Goal: Check status

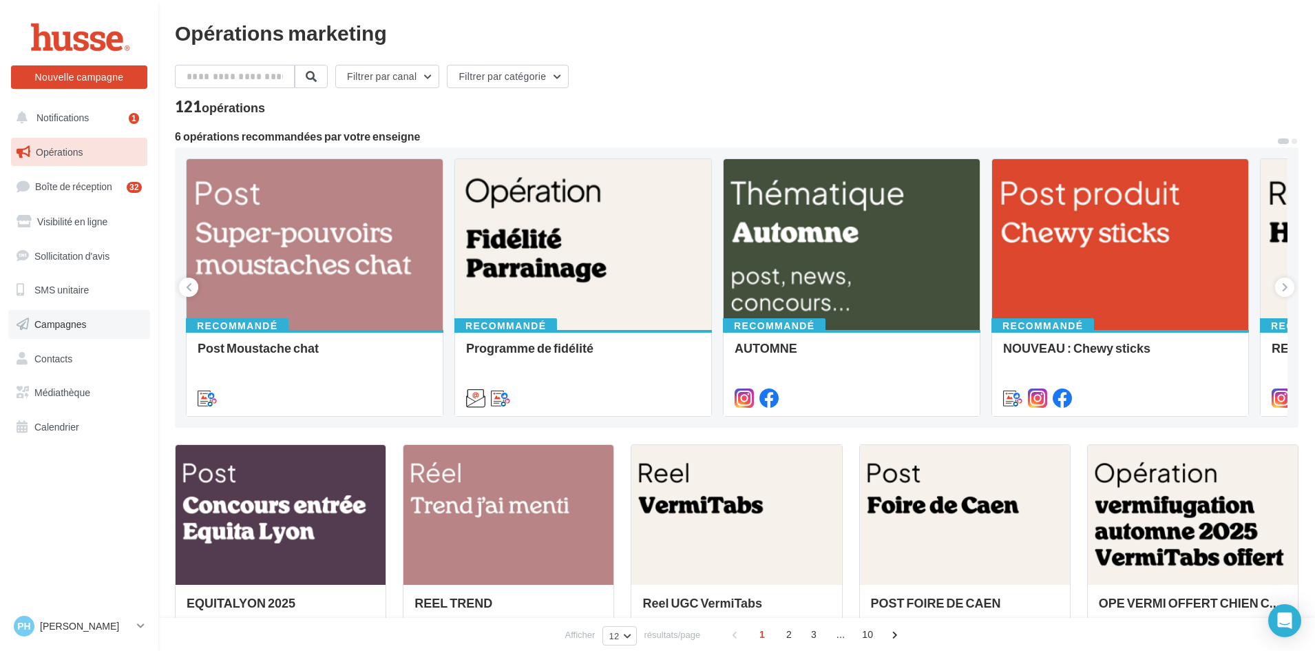
click at [57, 323] on span "Campagnes" at bounding box center [60, 324] width 52 height 12
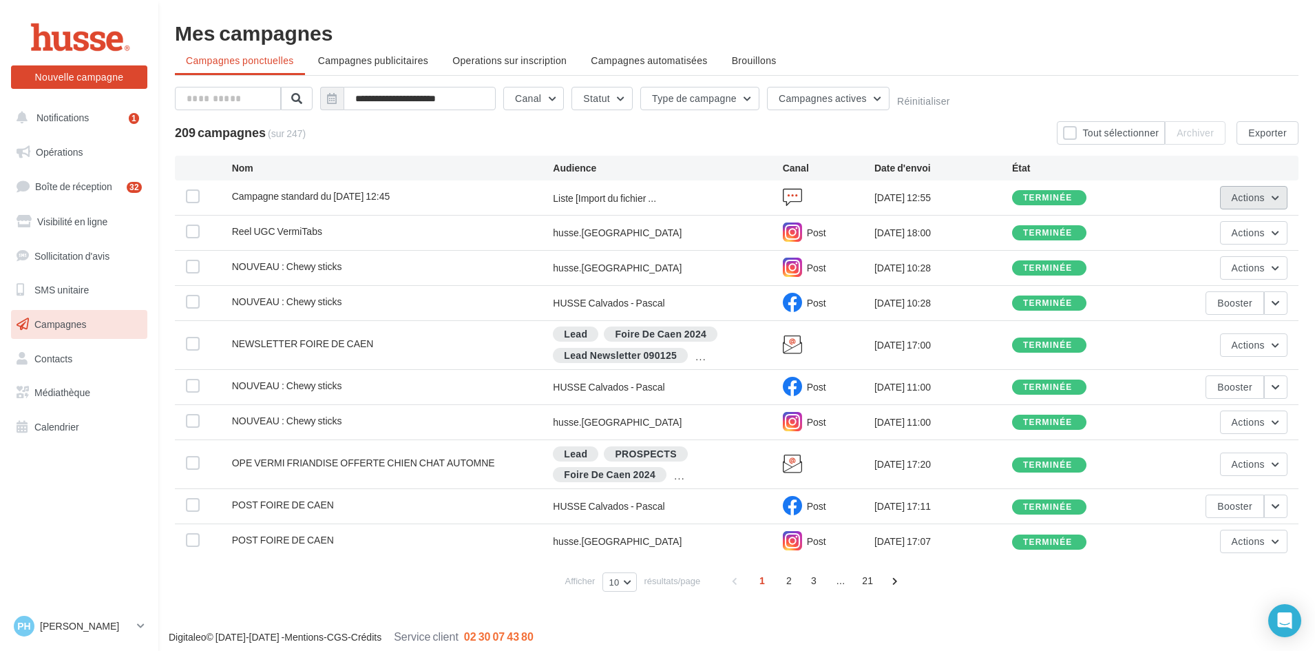
click at [1284, 201] on button "Actions" at bounding box center [1253, 197] width 67 height 23
click at [1186, 231] on button "Voir les résultats" at bounding box center [1212, 230] width 151 height 36
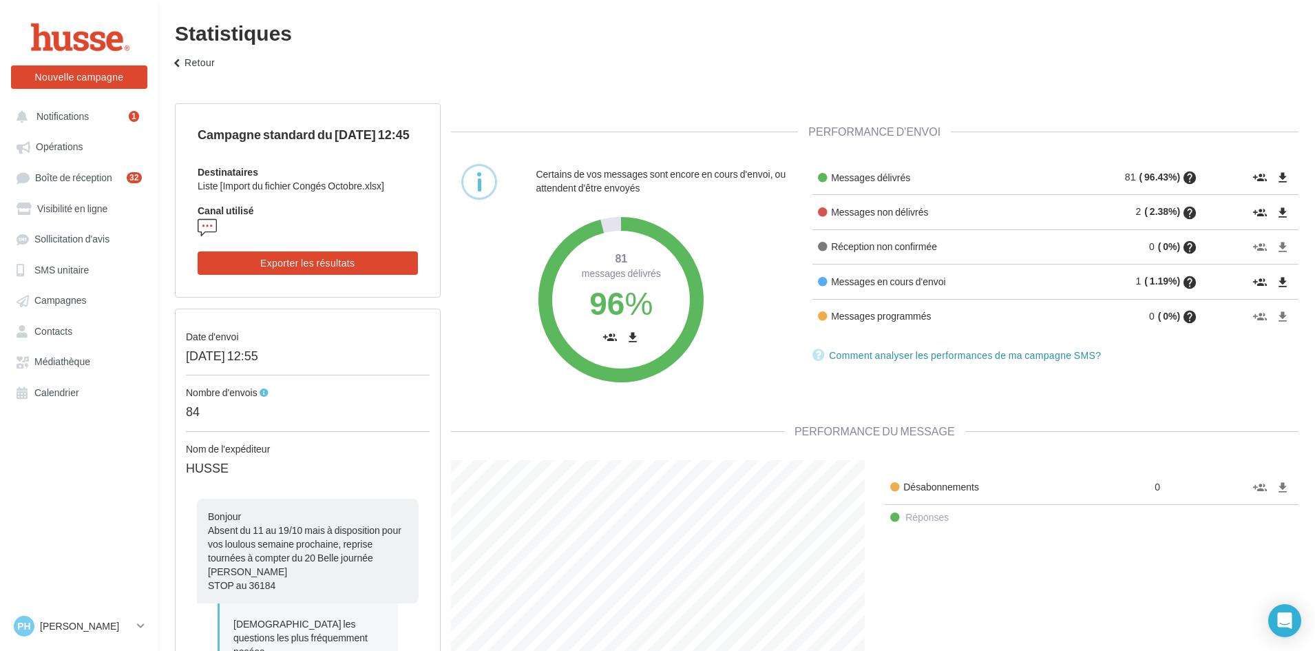
scroll to position [275, 435]
click at [1281, 178] on icon "file_download" at bounding box center [1283, 178] width 14 height 14
